Goal: Contribute content

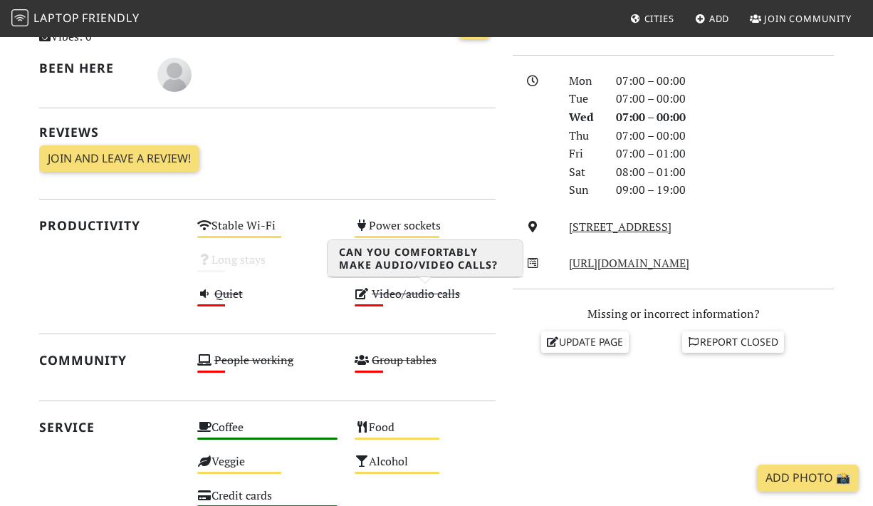
scroll to position [373, 0]
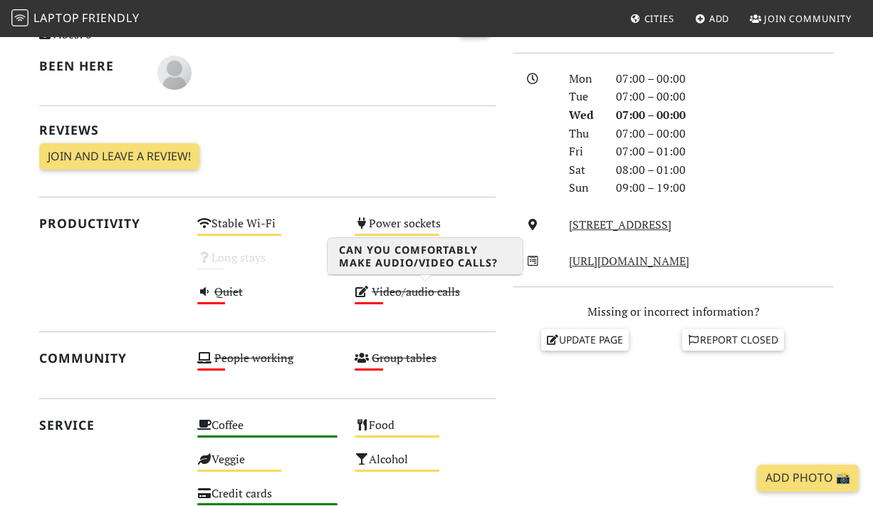
click at [447, 294] on s "Video/audio calls" at bounding box center [416, 291] width 88 height 16
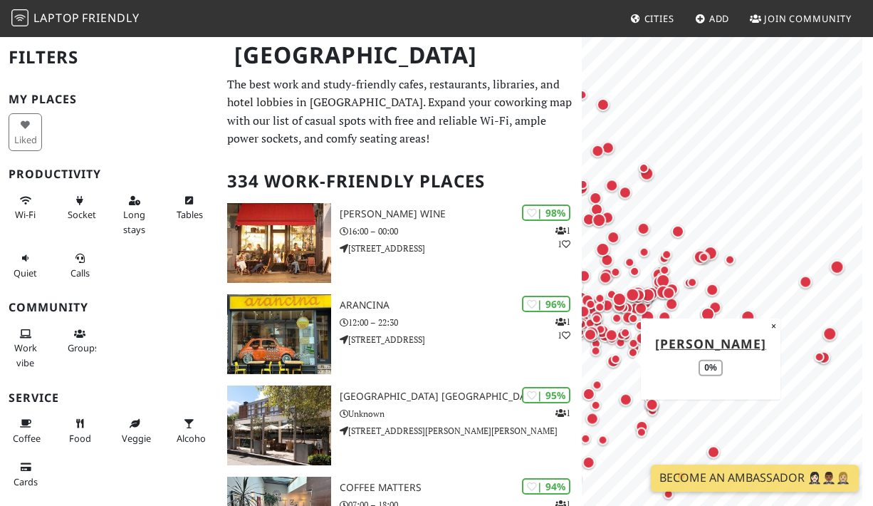
drag, startPoint x: 762, startPoint y: 256, endPoint x: 619, endPoint y: 361, distance: 177.3
click at [619, 361] on div "Map marker" at bounding box center [616, 358] width 10 height 10
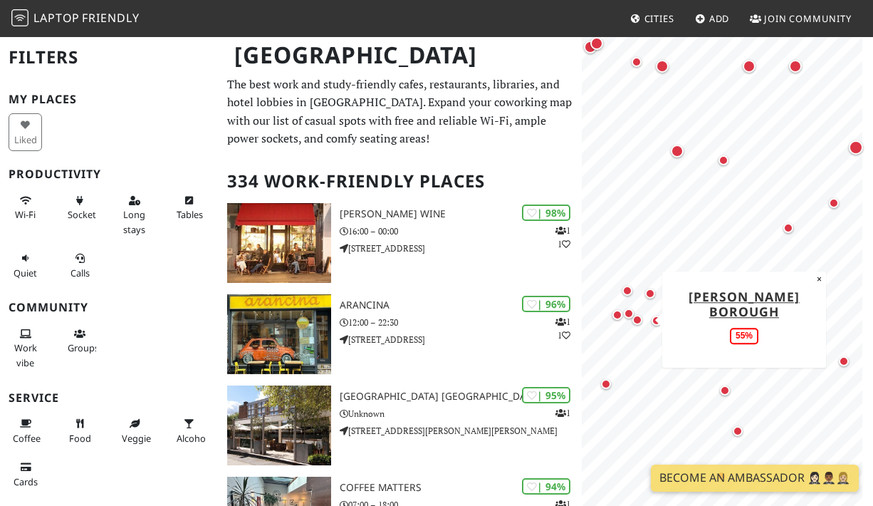
click at [639, 322] on div "Map marker" at bounding box center [637, 320] width 10 height 10
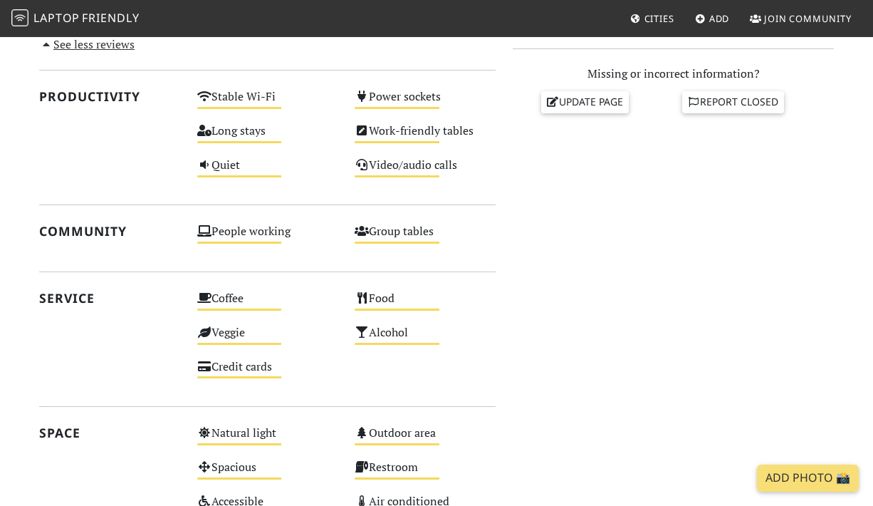
scroll to position [591, 0]
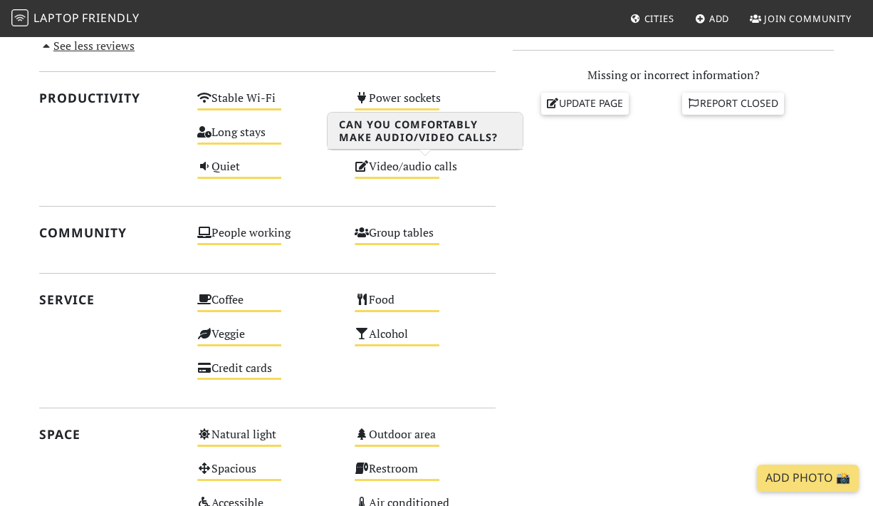
click at [427, 171] on div "Video/audio calls Medium" at bounding box center [425, 173] width 158 height 34
